Goal: Information Seeking & Learning: Learn about a topic

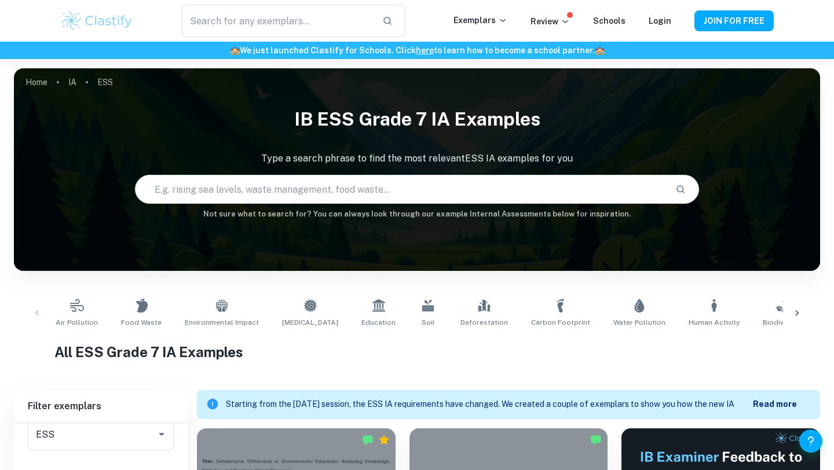
click at [207, 186] on input "text" at bounding box center [401, 189] width 531 height 32
type input "survey based"
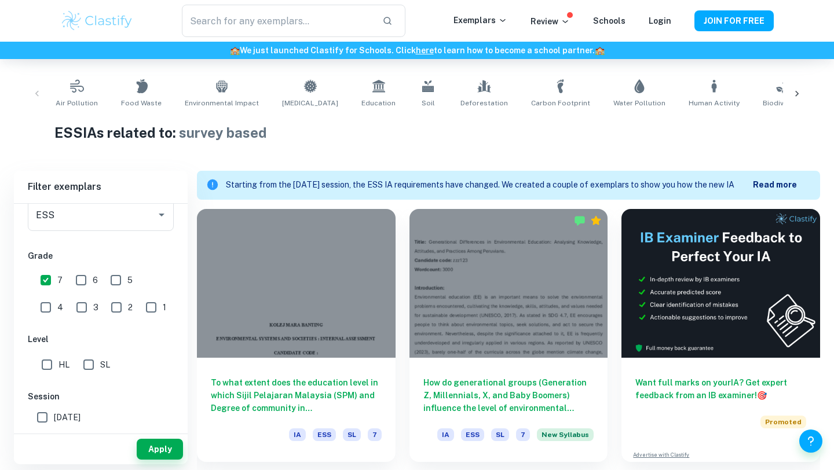
scroll to position [223, 0]
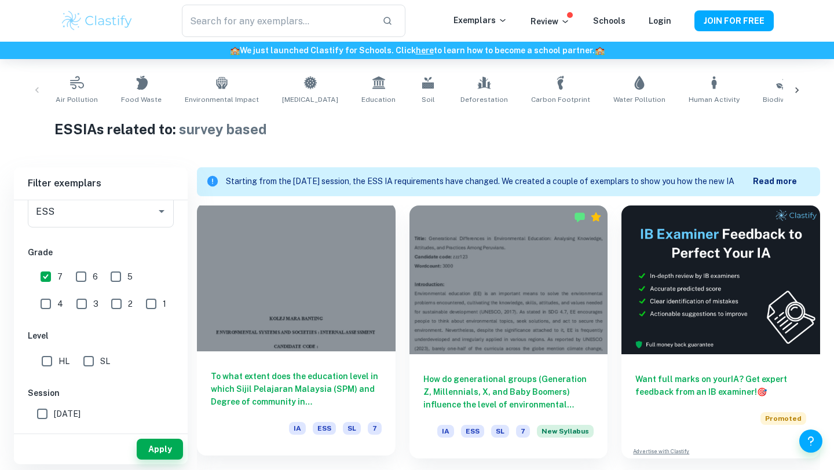
click at [316, 277] on div at bounding box center [296, 277] width 199 height 149
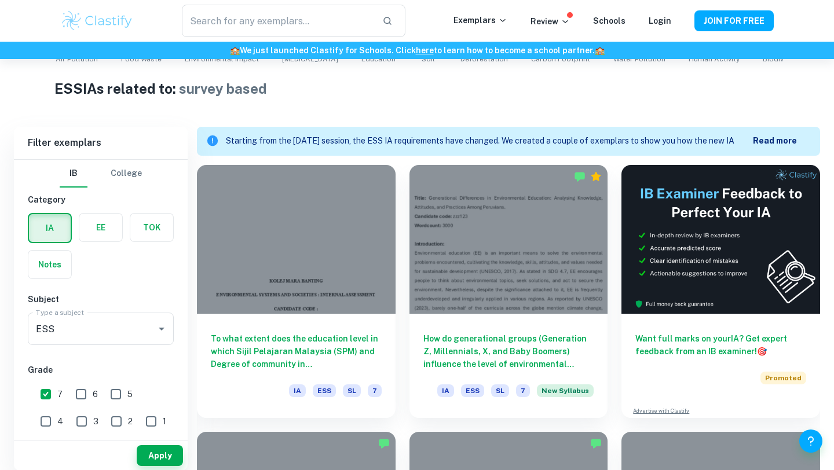
scroll to position [270, 0]
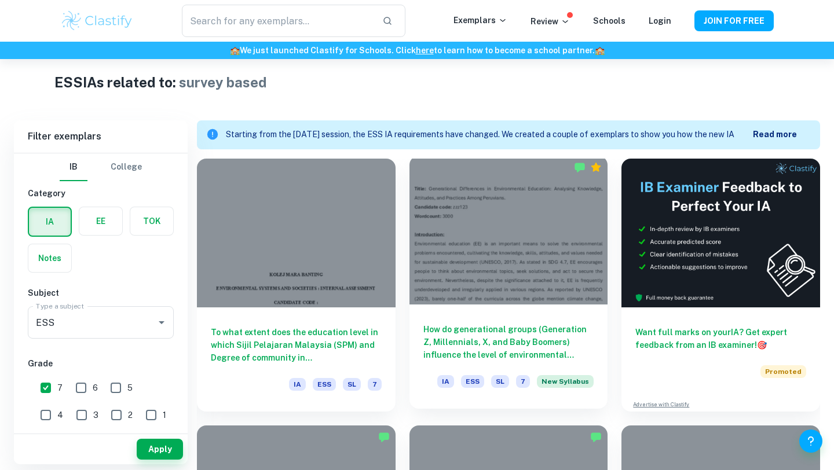
click at [502, 303] on div at bounding box center [508, 230] width 199 height 149
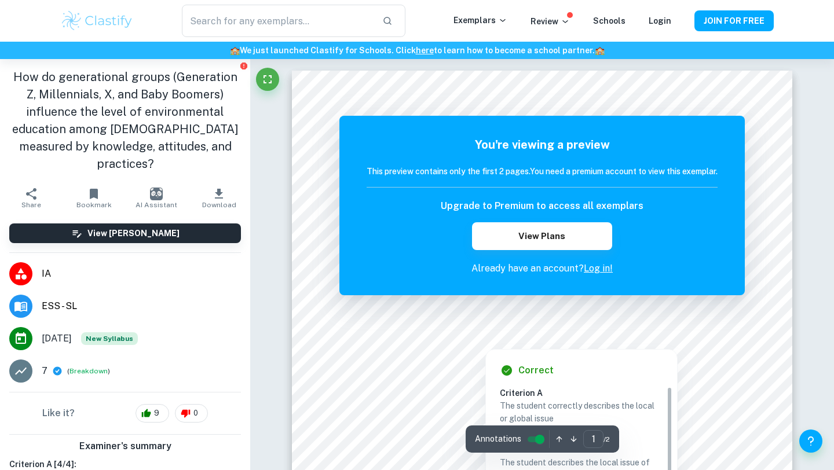
click at [593, 276] on div "You're viewing a preview This preview contains only the first 2 pages. You need…" at bounding box center [541, 206] width 405 height 180
click at [597, 266] on link "Log in!" at bounding box center [598, 268] width 29 height 11
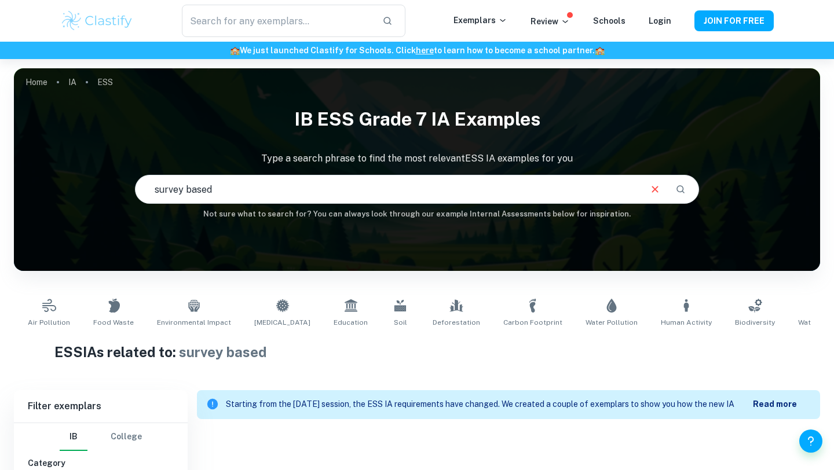
scroll to position [94, 0]
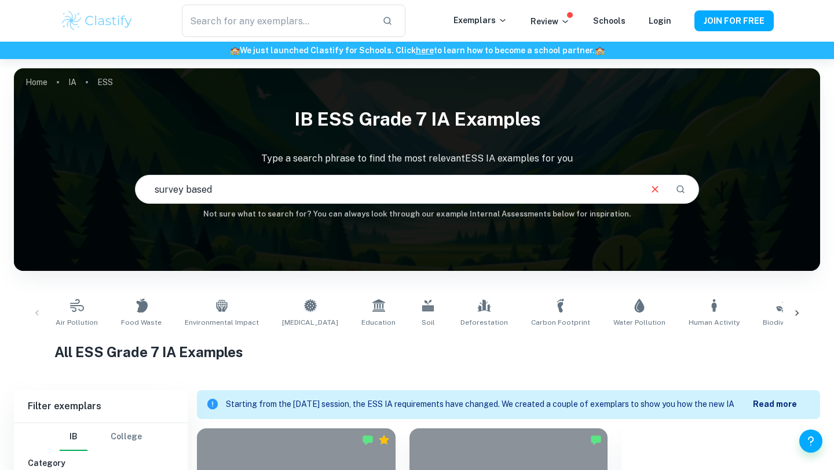
click at [232, 199] on input "survey based" at bounding box center [388, 189] width 504 height 32
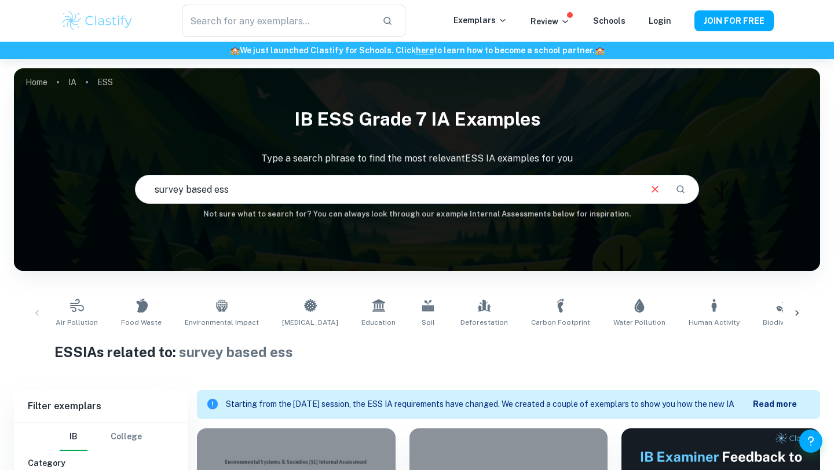
click at [272, 195] on input "survey based ess" at bounding box center [388, 189] width 504 height 32
click at [255, 179] on input "survey based ess i" at bounding box center [388, 189] width 504 height 32
click at [247, 191] on input "survey based ess i" at bounding box center [388, 189] width 504 height 32
type input "survey based ess"
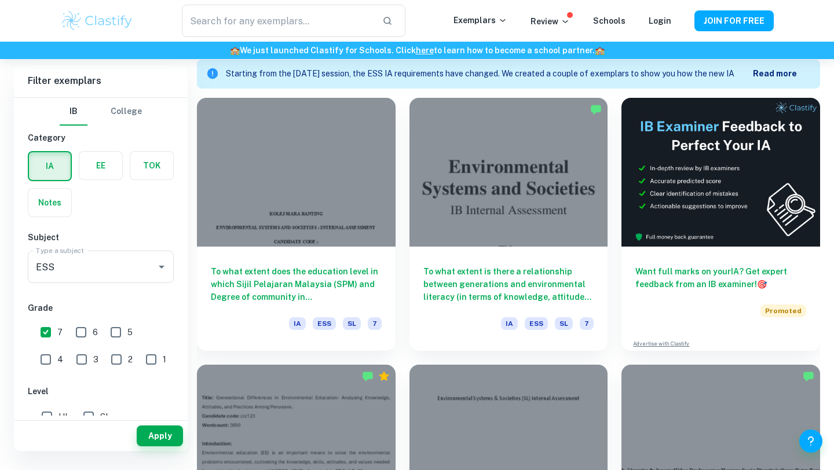
scroll to position [370, 0]
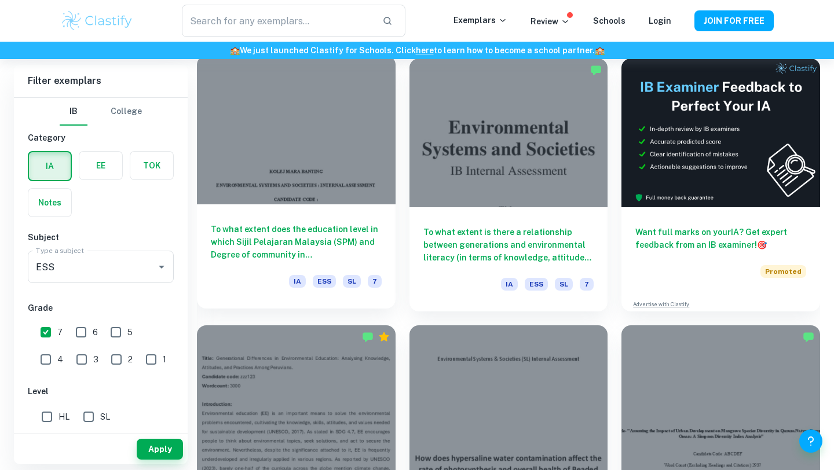
click at [318, 178] on div at bounding box center [296, 130] width 199 height 149
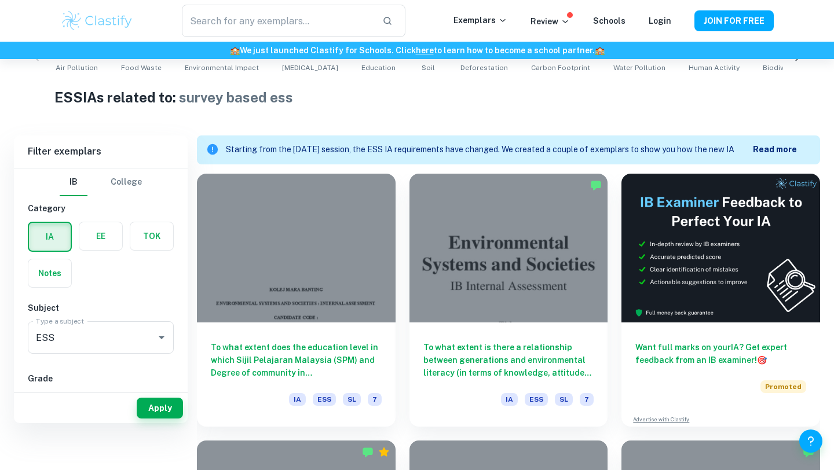
scroll to position [324, 0]
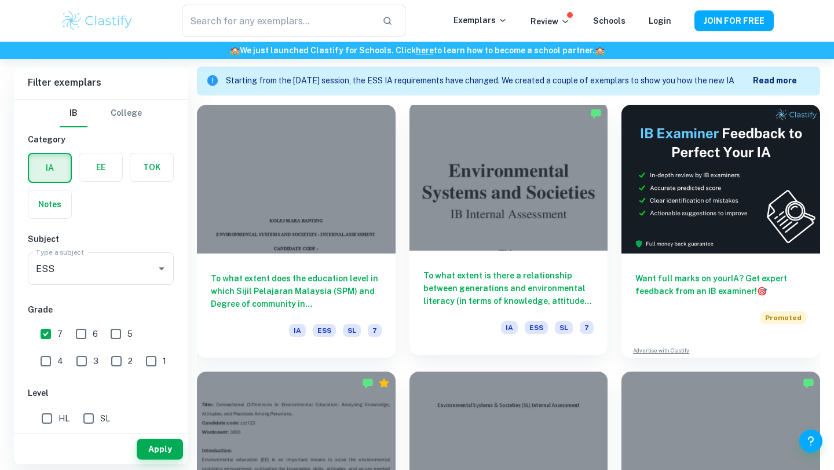
click at [490, 181] on div at bounding box center [508, 176] width 199 height 149
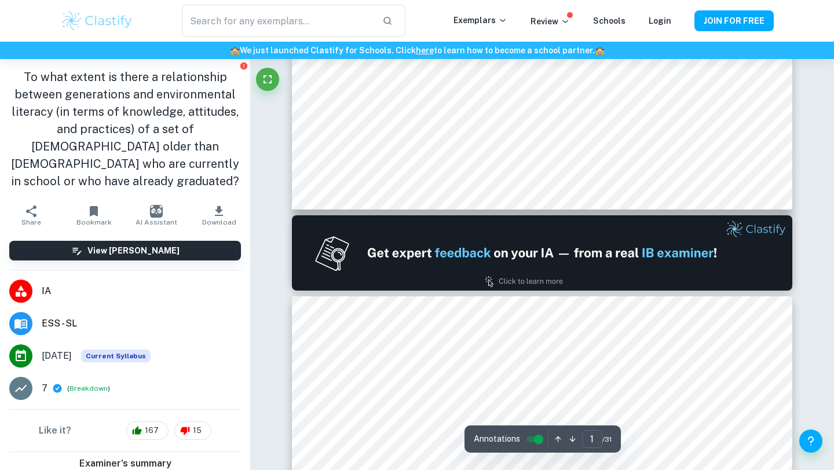
type input "2"
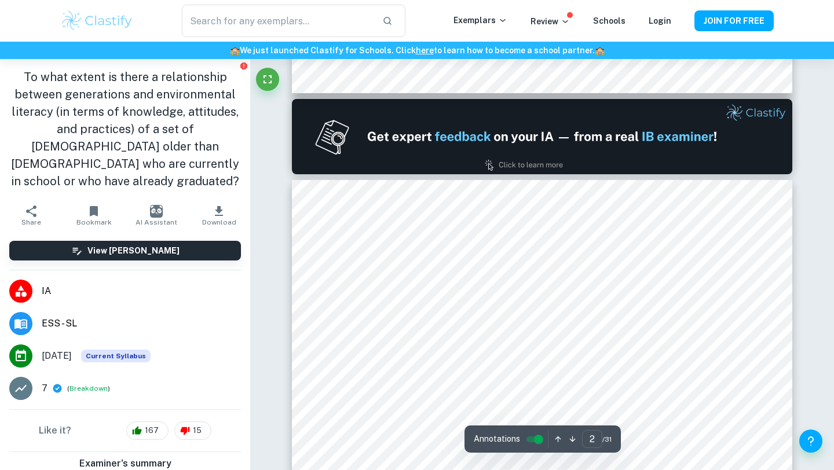
scroll to position [686, 0]
